Goal: Browse casually: Explore the website without a specific task or goal

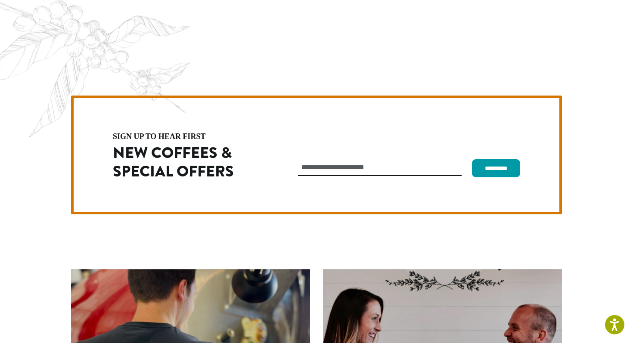
scroll to position [2435, 0]
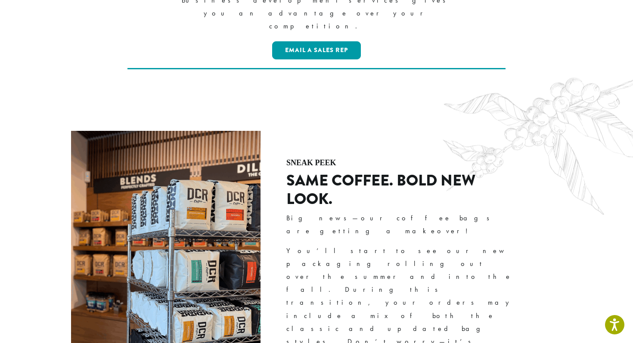
scroll to position [0, 0]
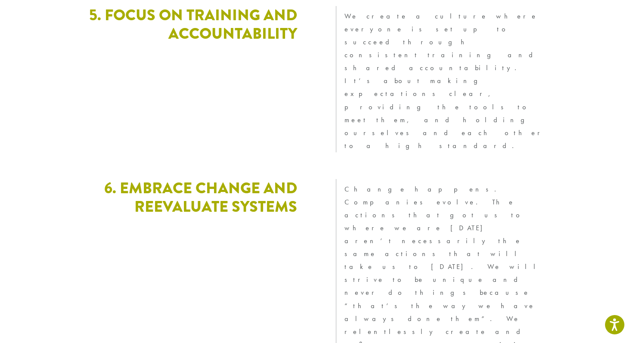
scroll to position [2392, 0]
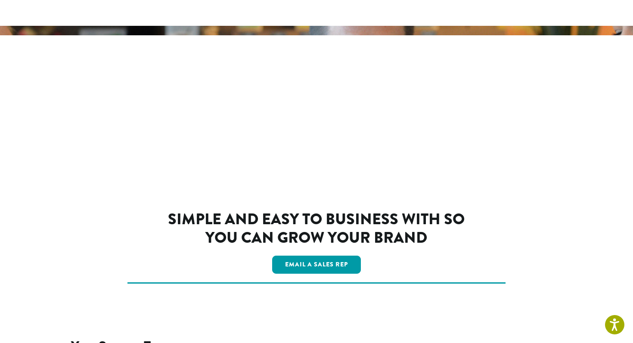
scroll to position [1483, 0]
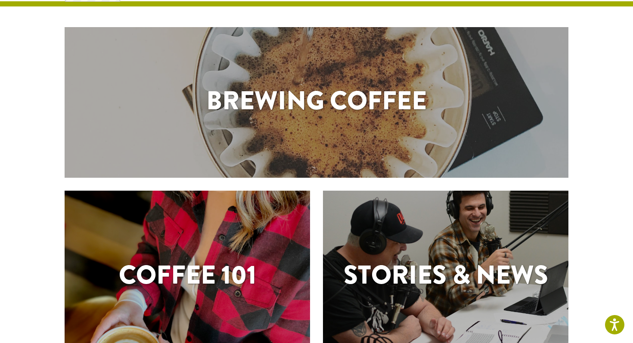
scroll to position [57, 0]
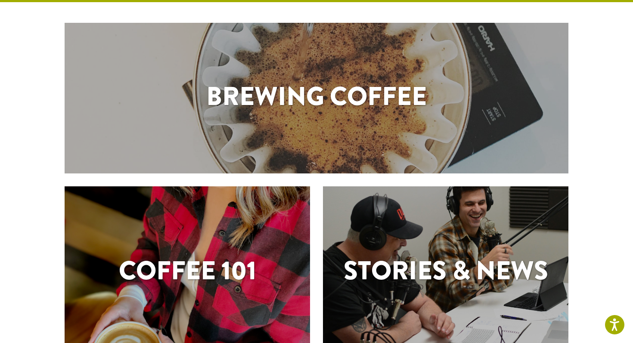
click at [262, 97] on h1 "Brewing Coffee" at bounding box center [317, 96] width 504 height 39
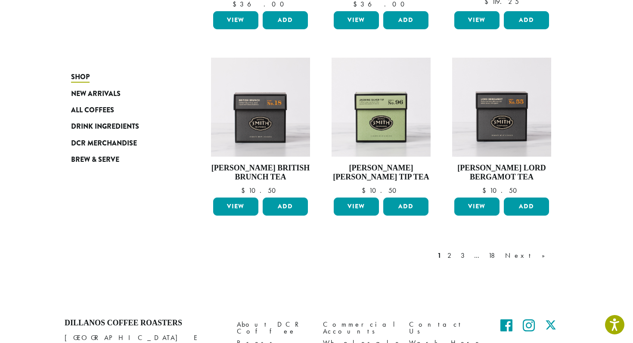
scroll to position [648, 0]
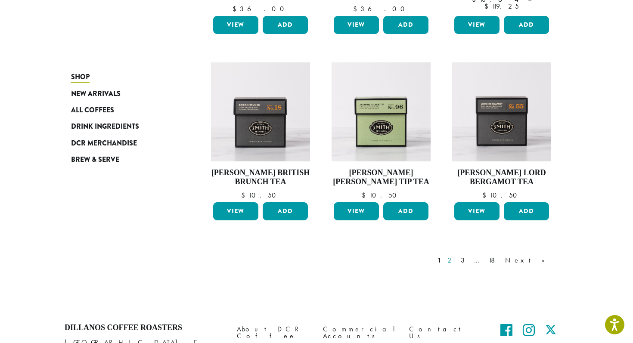
click at [457, 261] on link "2" at bounding box center [451, 261] width 11 height 10
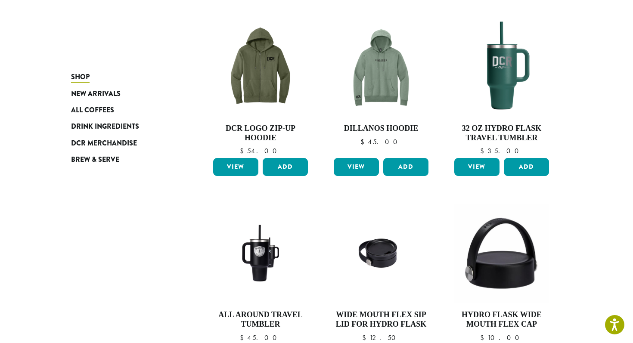
scroll to position [747, 0]
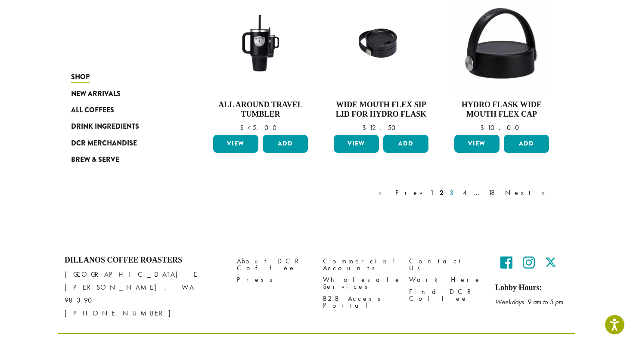
click at [459, 188] on link "3" at bounding box center [453, 193] width 11 height 10
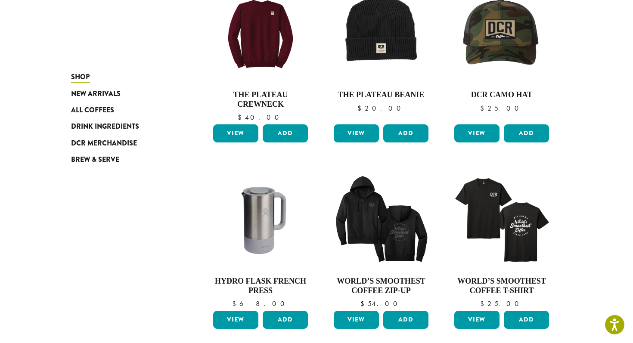
scroll to position [273, 0]
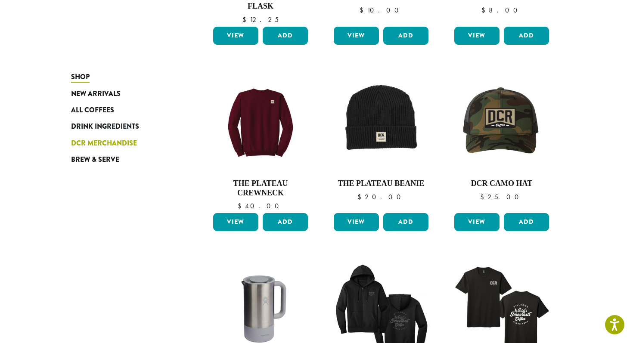
click at [116, 147] on span "DCR Merchandise" at bounding box center [104, 143] width 66 height 11
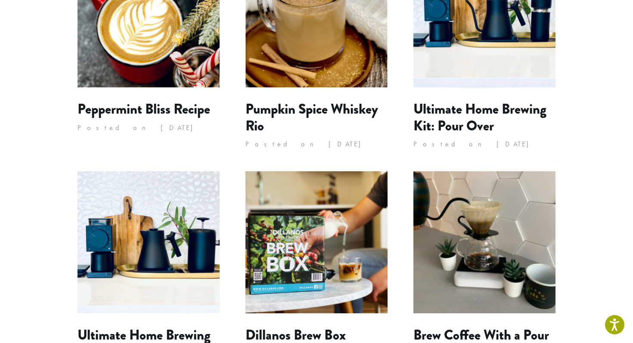
scroll to position [412, 0]
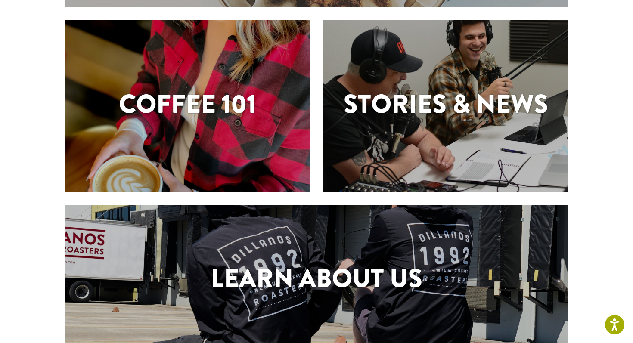
scroll to position [233, 0]
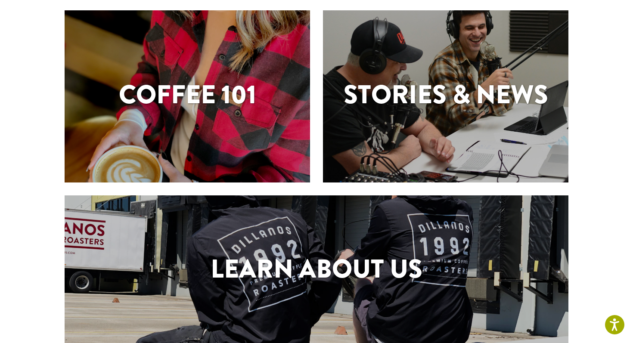
click at [400, 131] on div "Stories & News" at bounding box center [446, 96] width 246 height 172
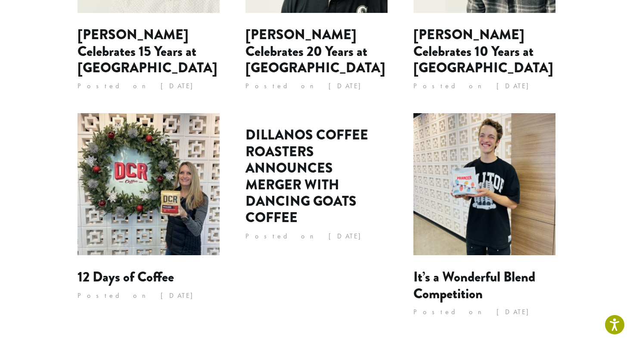
scroll to position [877, 0]
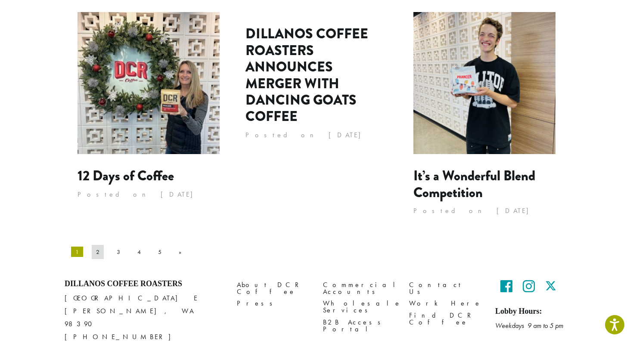
click at [93, 245] on link "2" at bounding box center [98, 252] width 12 height 14
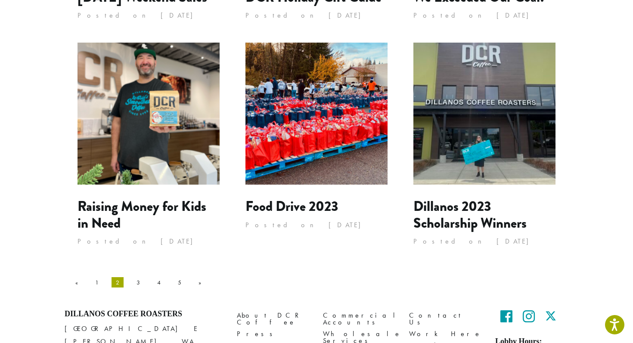
scroll to position [860, 0]
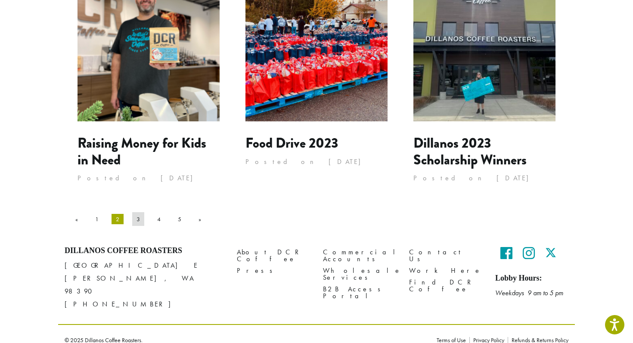
click at [132, 220] on link "3" at bounding box center [138, 219] width 12 height 14
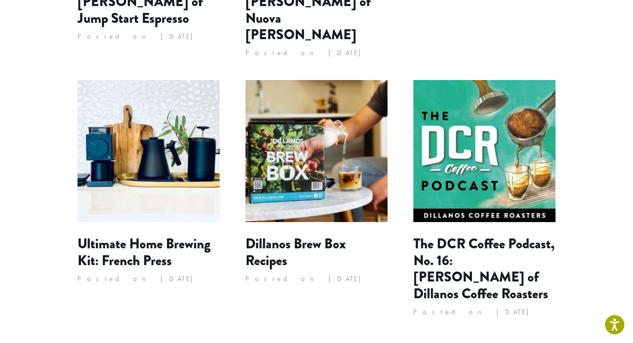
scroll to position [894, 0]
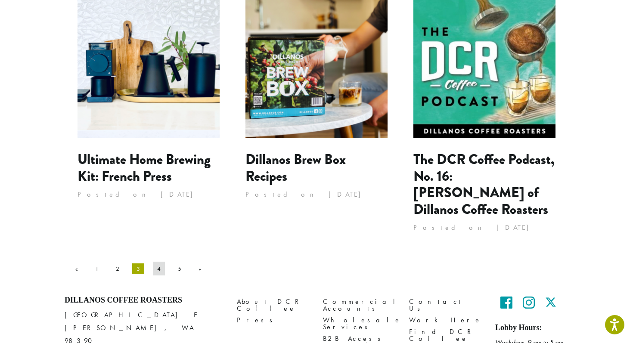
click at [153, 262] on link "4" at bounding box center [159, 269] width 12 height 14
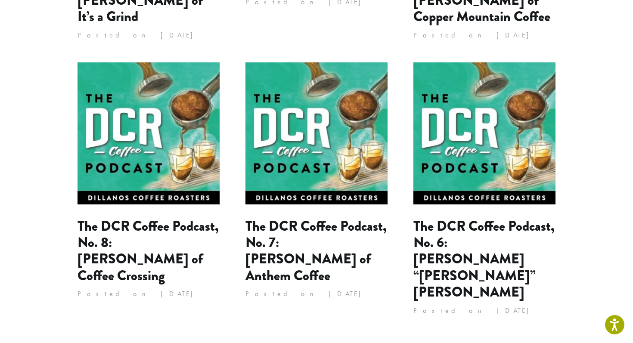
scroll to position [885, 0]
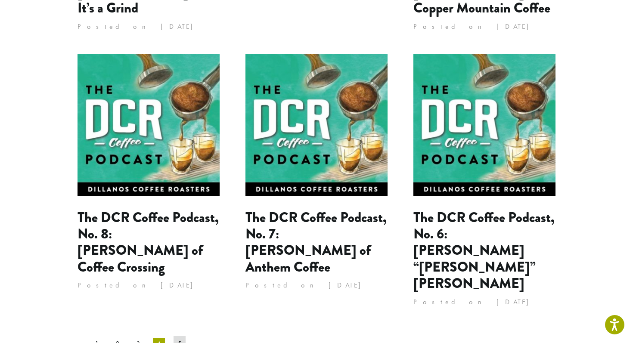
click at [174, 337] on link "5" at bounding box center [180, 344] width 12 height 14
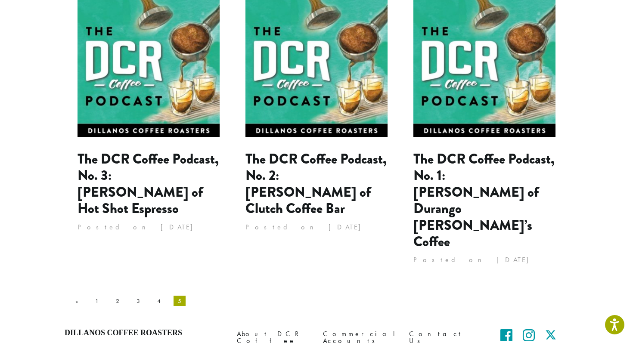
scroll to position [425, 0]
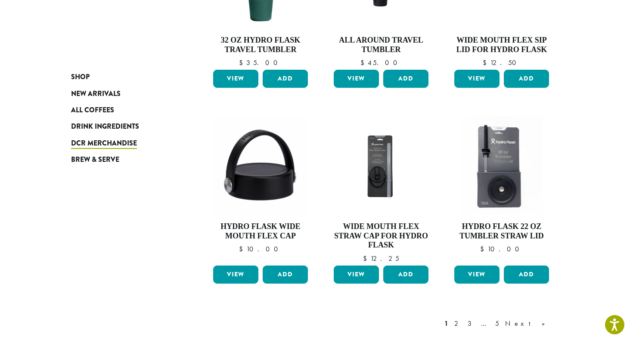
scroll to position [770, 0]
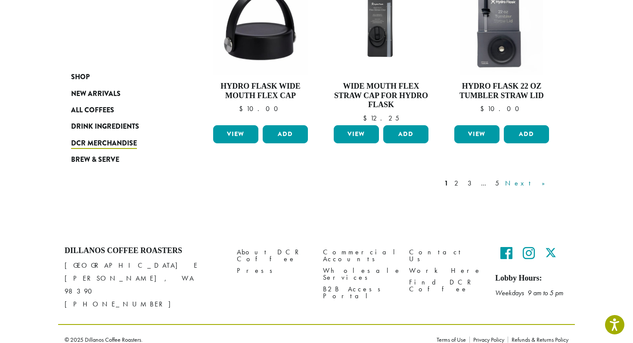
click at [538, 184] on link "Next »" at bounding box center [529, 183] width 50 height 10
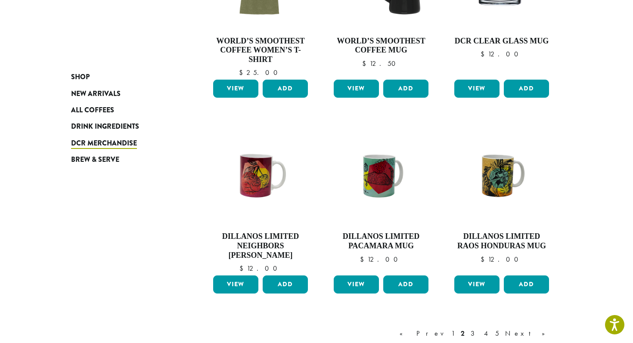
scroll to position [743, 0]
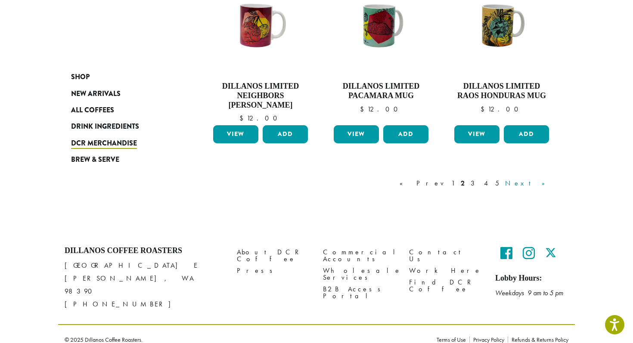
click at [539, 184] on link "Next »" at bounding box center [529, 183] width 50 height 10
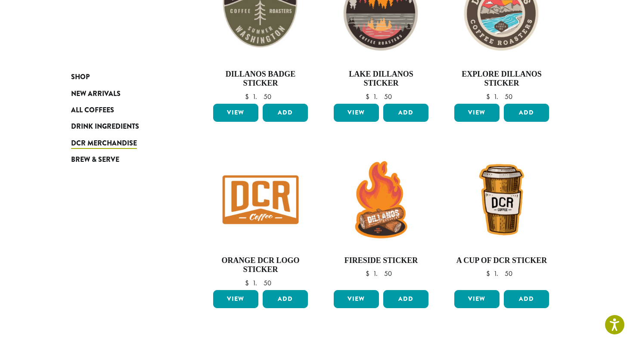
scroll to position [725, 0]
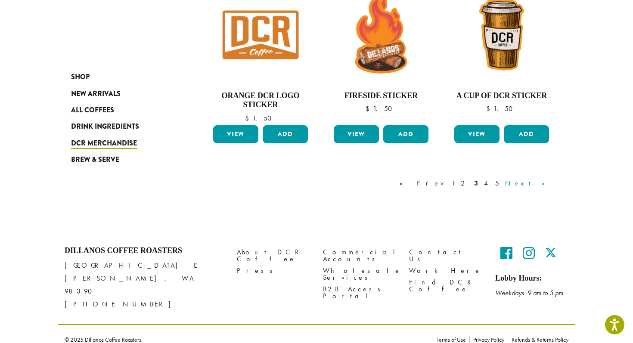
click at [542, 186] on link "Next »" at bounding box center [529, 183] width 50 height 10
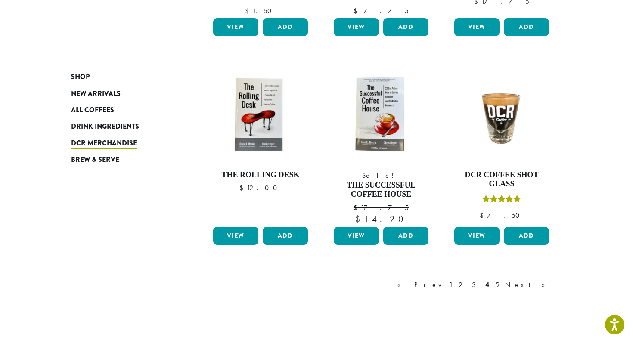
scroll to position [747, 0]
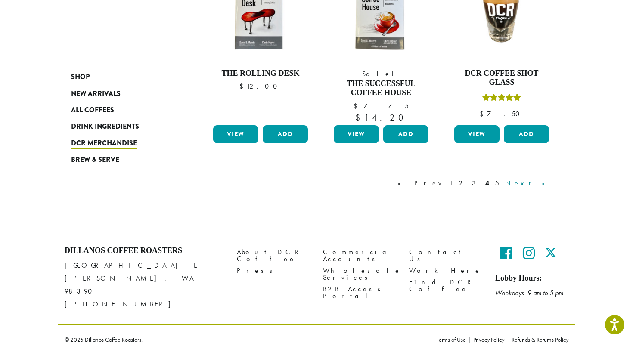
click at [539, 186] on link "Next »" at bounding box center [529, 183] width 50 height 10
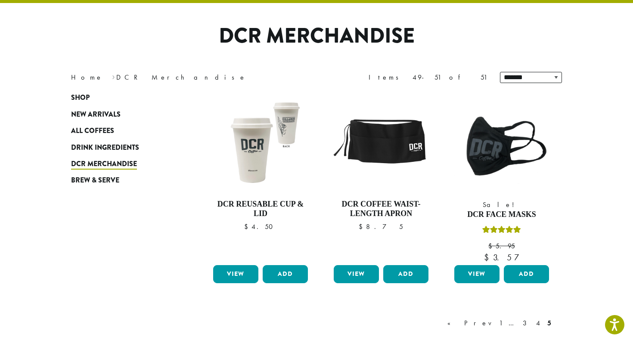
scroll to position [53, 0]
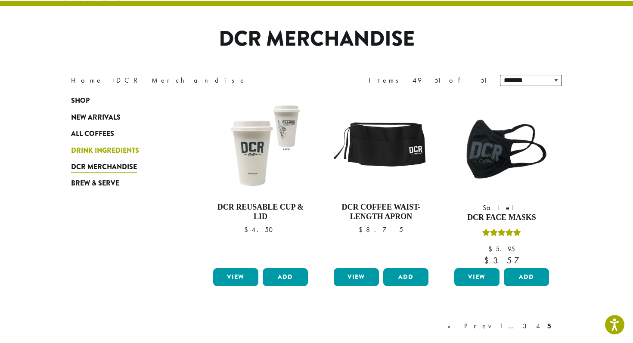
click at [106, 148] on span "Drink Ingredients" at bounding box center [105, 151] width 68 height 11
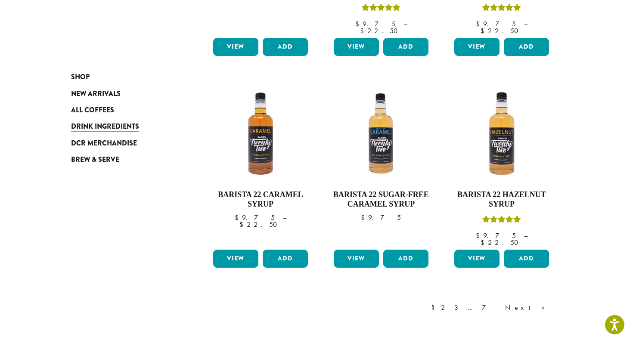
scroll to position [761, 0]
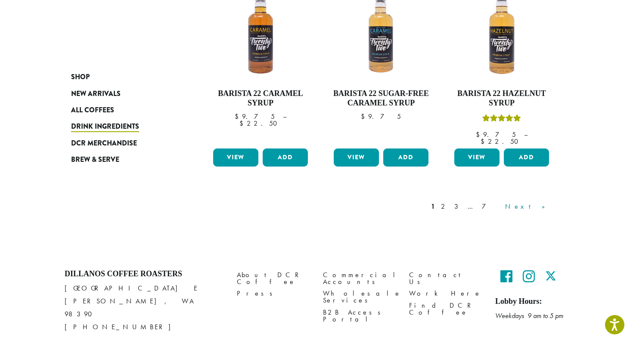
click at [538, 202] on link "Next »" at bounding box center [529, 207] width 50 height 10
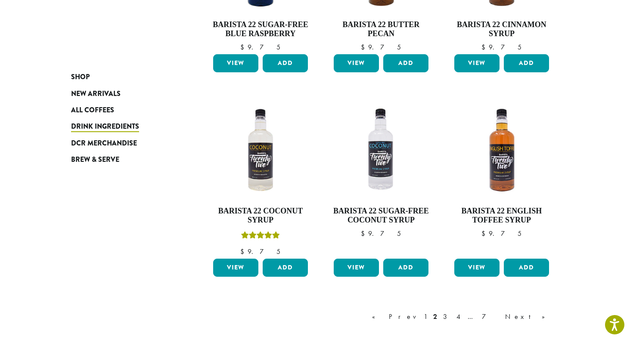
scroll to position [708, 0]
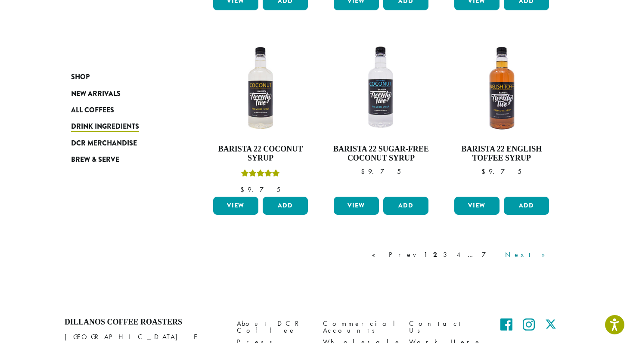
click at [538, 257] on link "Next »" at bounding box center [529, 255] width 50 height 10
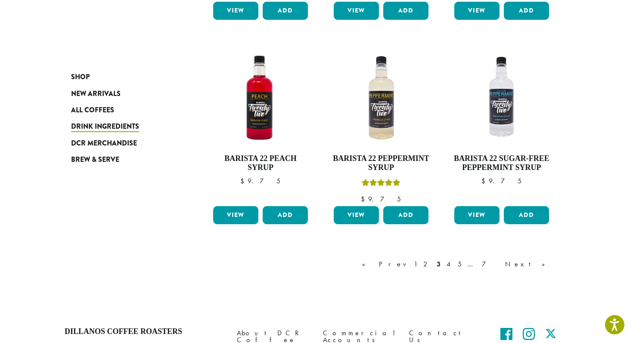
scroll to position [761, 0]
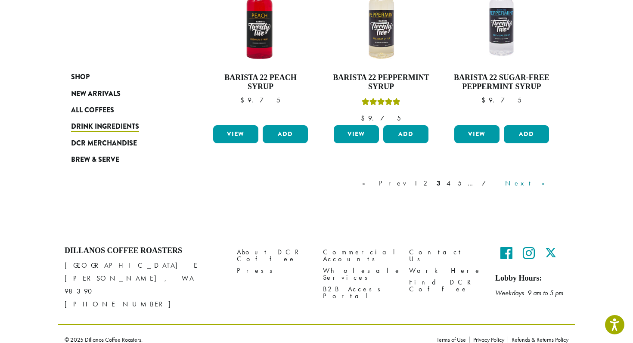
click at [546, 184] on link "Next »" at bounding box center [529, 183] width 50 height 10
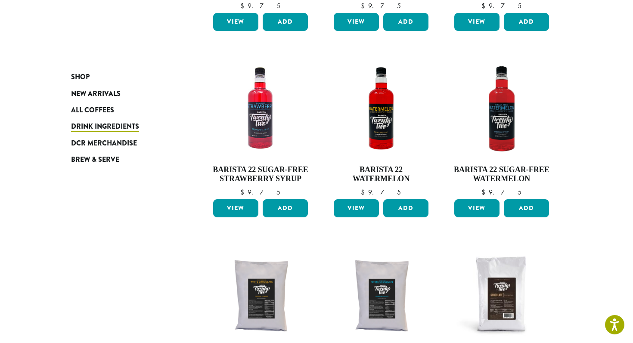
scroll to position [770, 0]
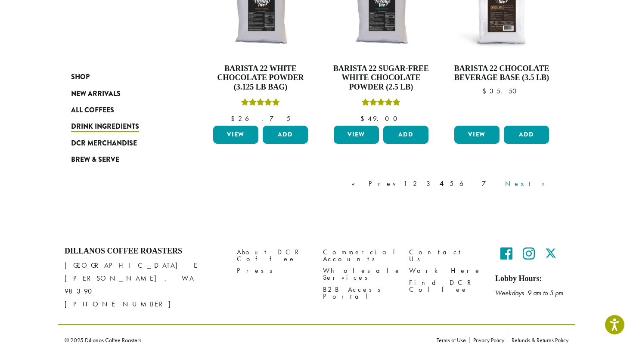
click at [546, 183] on link "Next »" at bounding box center [529, 184] width 50 height 10
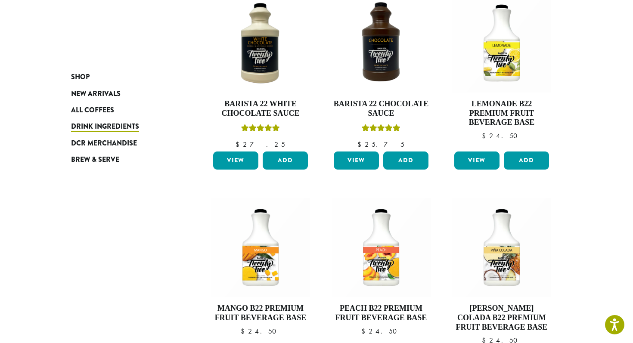
scroll to position [798, 0]
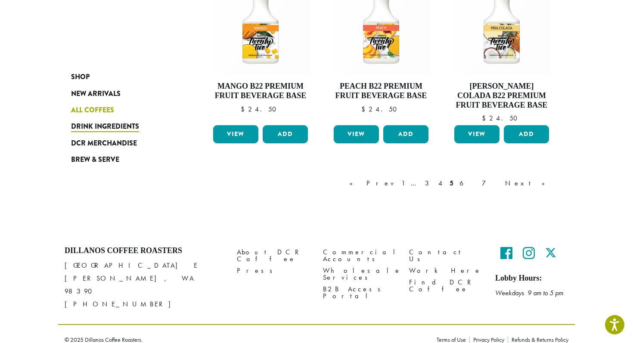
click at [107, 111] on span "All Coffees" at bounding box center [92, 110] width 43 height 11
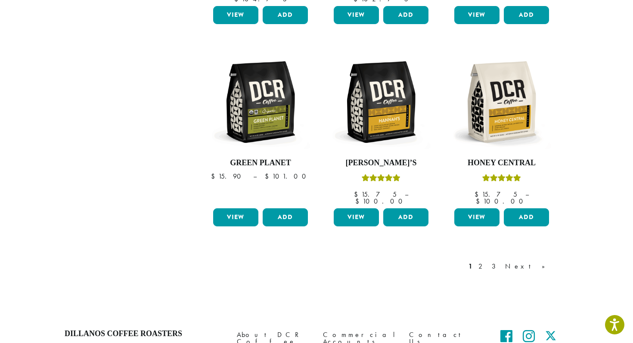
scroll to position [698, 0]
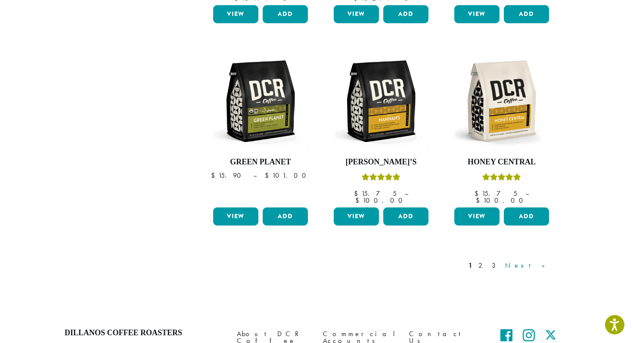
click at [546, 261] on link "Next »" at bounding box center [529, 266] width 50 height 10
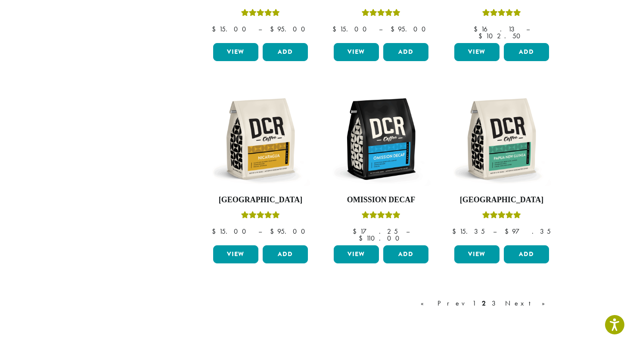
scroll to position [672, 0]
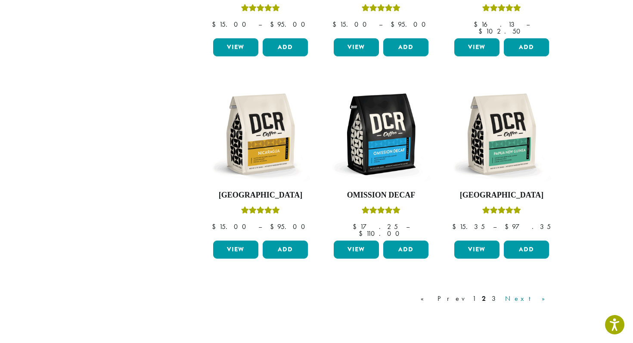
click at [535, 294] on link "Next »" at bounding box center [529, 299] width 50 height 10
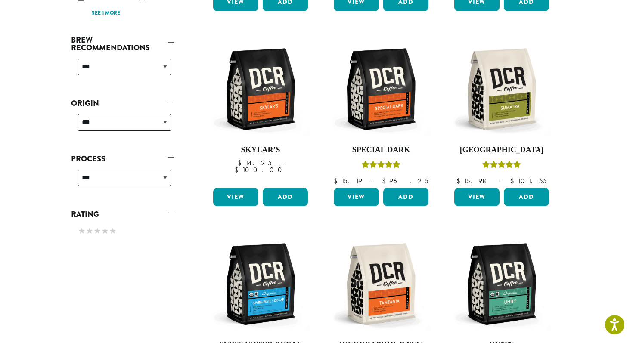
scroll to position [300, 0]
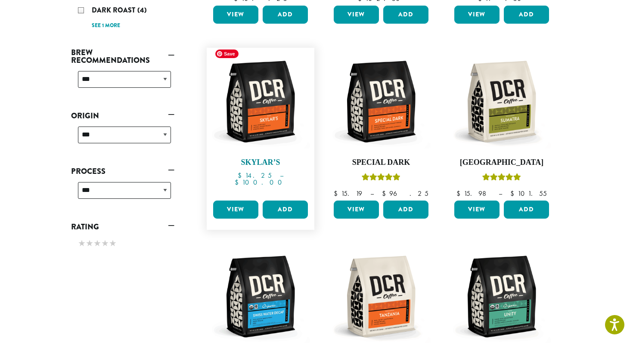
click at [286, 123] on img at bounding box center [260, 101] width 99 height 99
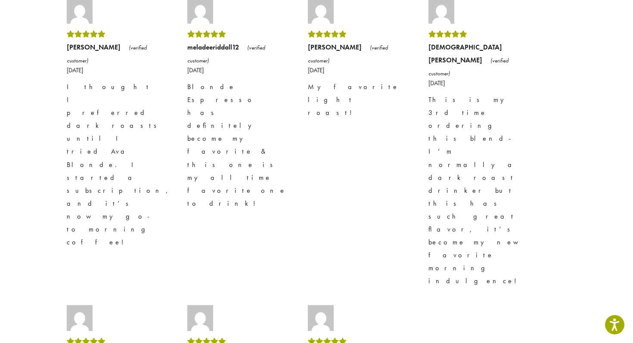
scroll to position [949, 0]
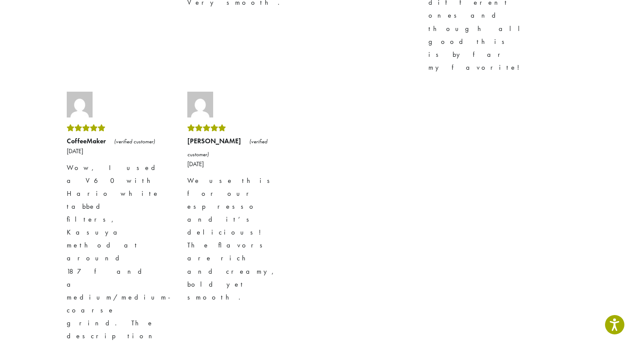
scroll to position [1228, 0]
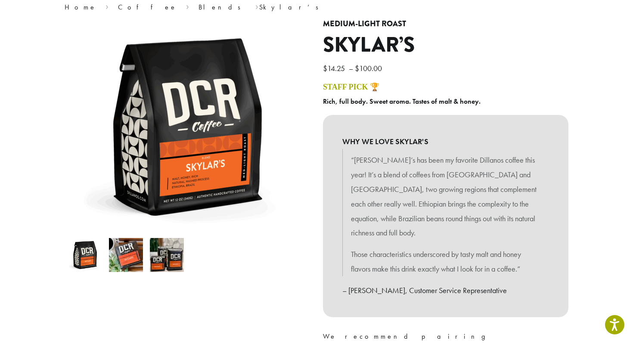
scroll to position [86, 0]
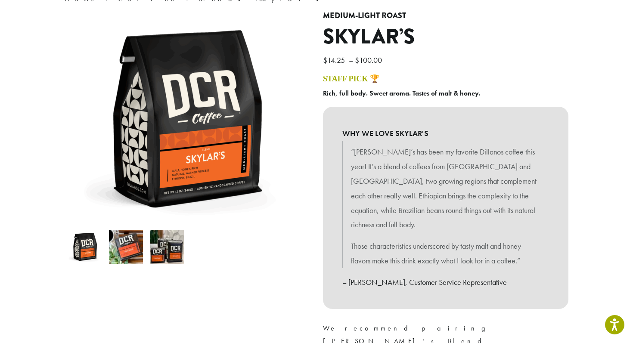
click at [125, 248] on img at bounding box center [126, 247] width 34 height 34
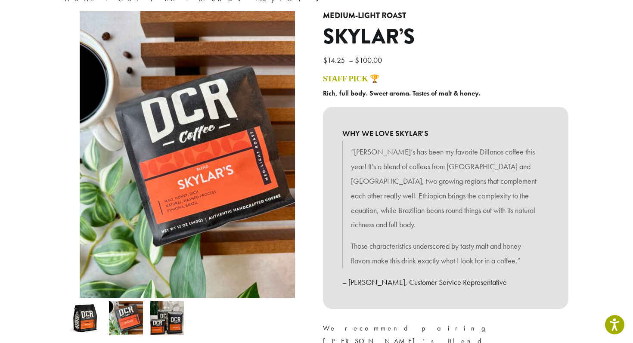
click at [168, 319] on img at bounding box center [167, 319] width 34 height 34
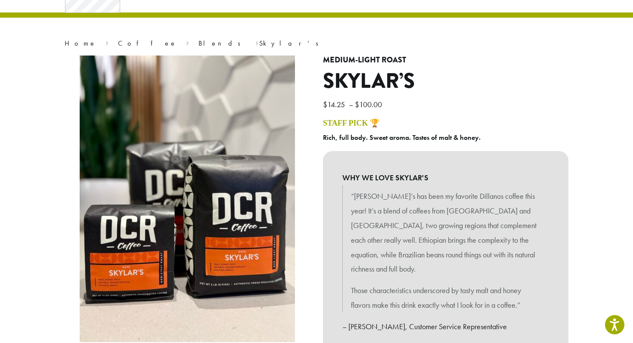
scroll to position [0, 0]
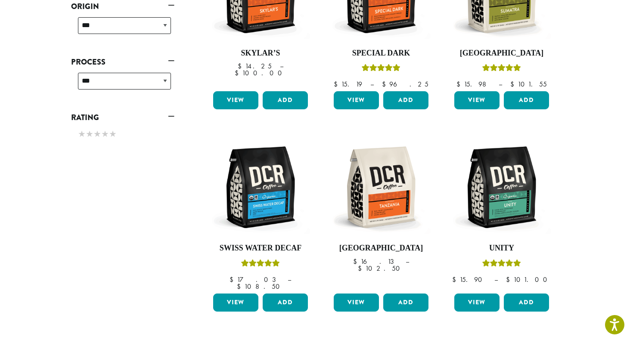
scroll to position [760, 0]
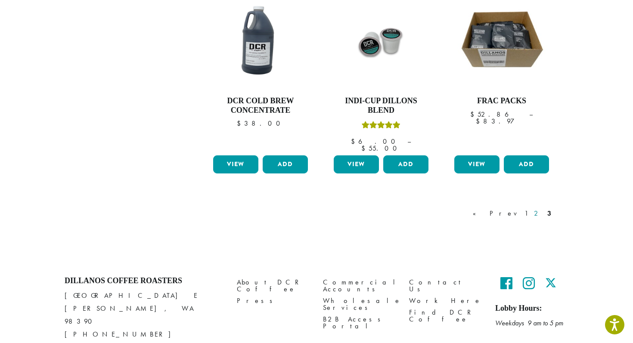
click at [542, 209] on link "2" at bounding box center [538, 214] width 11 height 10
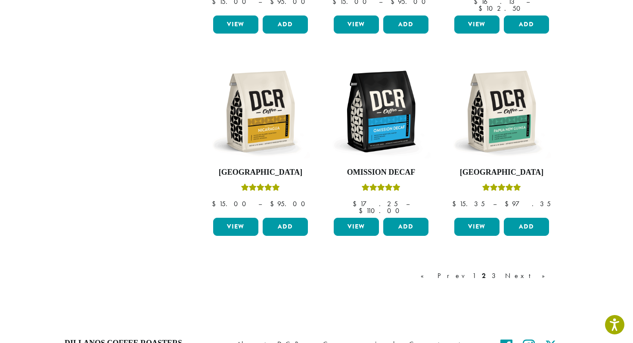
scroll to position [760, 0]
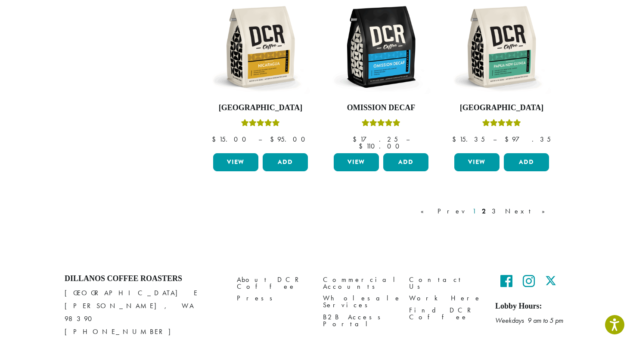
click at [478, 206] on link "1" at bounding box center [474, 211] width 7 height 10
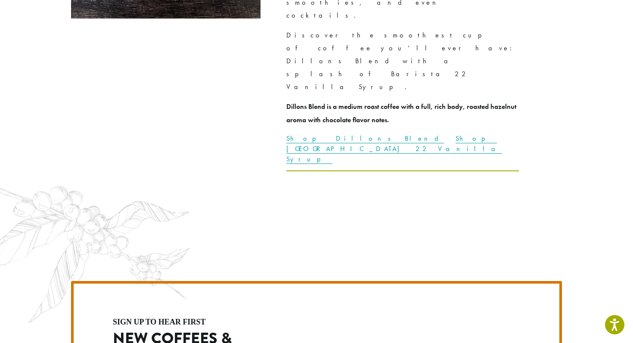
scroll to position [2435, 0]
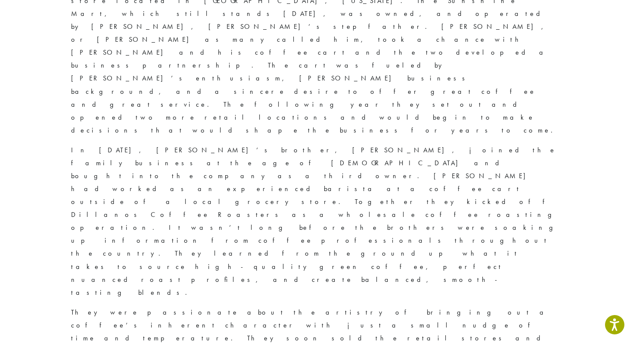
scroll to position [699, 0]
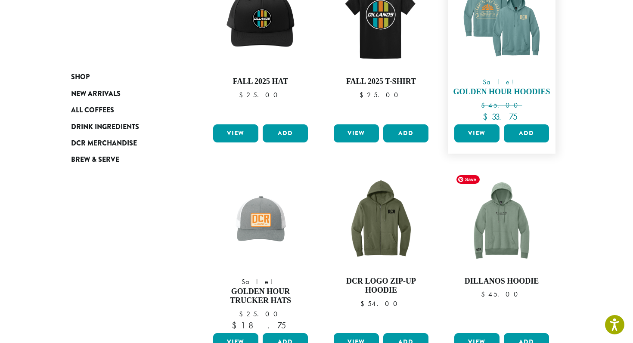
scroll to position [405, 0]
